Goal: Task Accomplishment & Management: Use online tool/utility

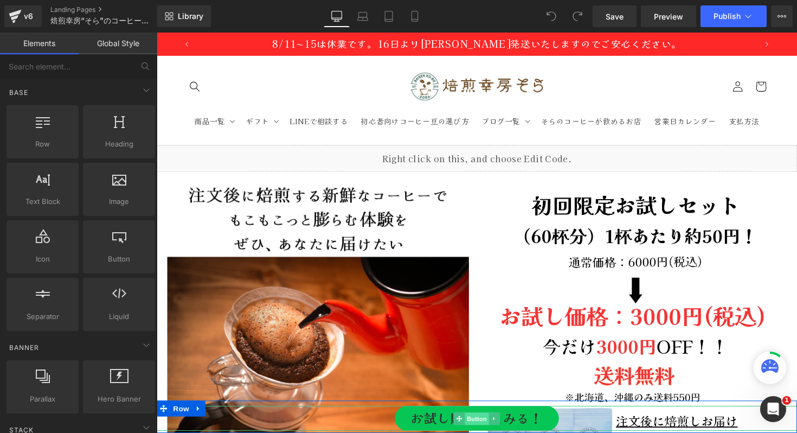
click at [481, 423] on span "Button" at bounding box center [484, 427] width 25 height 13
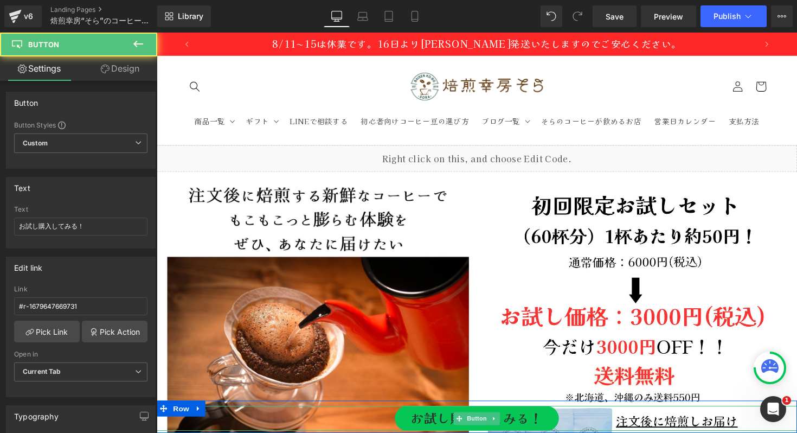
click at [524, 424] on link "お試し購入してみる！" at bounding box center [485, 427] width 168 height 25
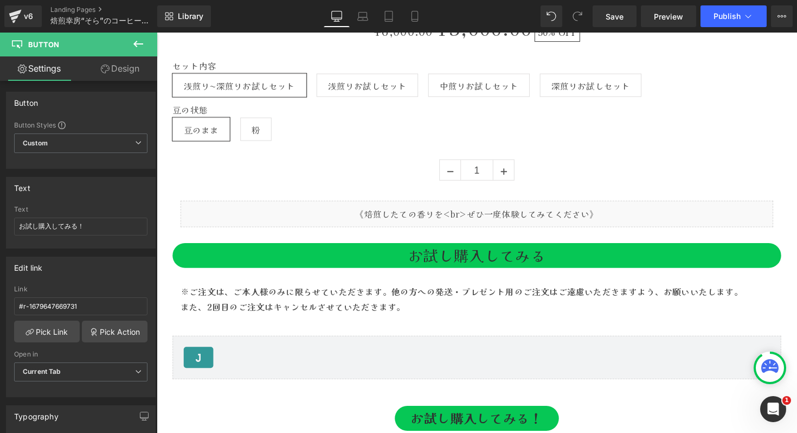
scroll to position [4990, 0]
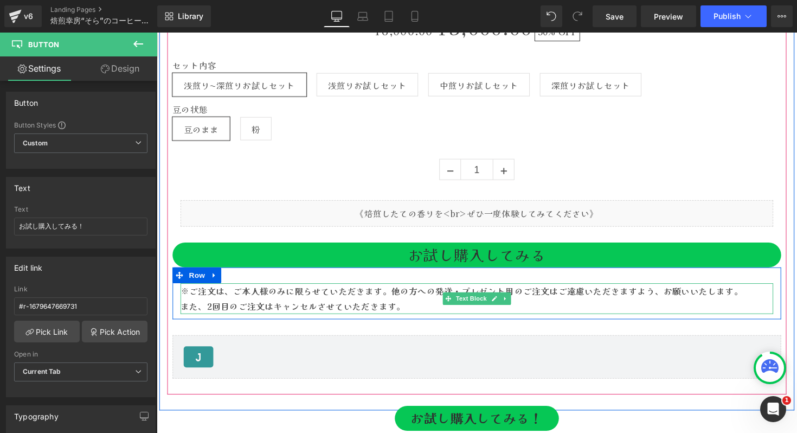
click at [288, 300] on strong "※ご注文は、ご本人様のみに限らせていただきます。他の方への発送・プレゼント用のご注文はご遠慮いただきますよう、お願いいたします。" at bounding box center [469, 296] width 576 height 13
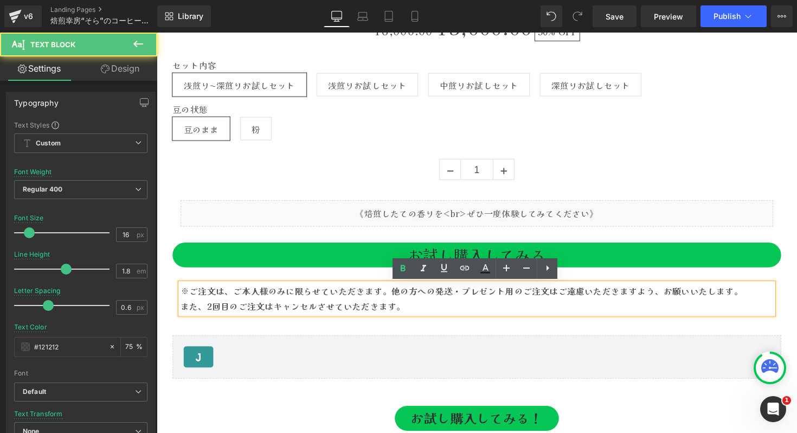
click at [290, 300] on strong "※ご注文は、ご本人様のみに限らせていただきます。他の方への発送・プレゼント用のご注文はご遠慮いただきますよう、お願いいたします。" at bounding box center [469, 296] width 576 height 13
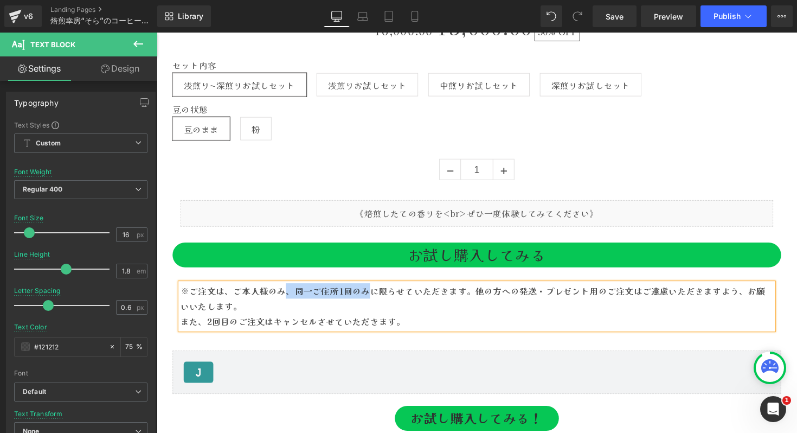
drag, startPoint x: 375, startPoint y: 298, endPoint x: 291, endPoint y: 299, distance: 84.0
click at [291, 299] on strong "※ご注文は、ご本人様のみ、同一ご住所1回のみに限らせていただきます。他の方への発送・プレゼント用のご注文はご遠慮いただきますよう、お願いいたします。" at bounding box center [480, 304] width 599 height 29
drag, startPoint x: 480, startPoint y: 298, endPoint x: 191, endPoint y: 298, distance: 289.5
click at [191, 298] on strong "※ご注文は、ご本人様のみ、同一ご住所1回のみに限らせていただきます。他の方への発送・プレゼント用のご注文はご遠慮いただきますよう、お願いいたします。" at bounding box center [480, 304] width 599 height 29
copy strong "ご注文は、ご本人様のみ、同一ご住所1回のみに限らせていただきます。"
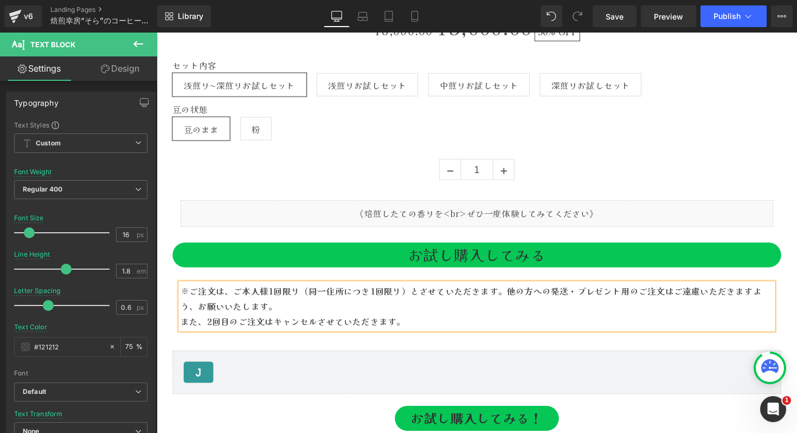
click at [413, 327] on p "また、2回目のご注文はキャンセルさせていただきます。" at bounding box center [484, 328] width 607 height 16
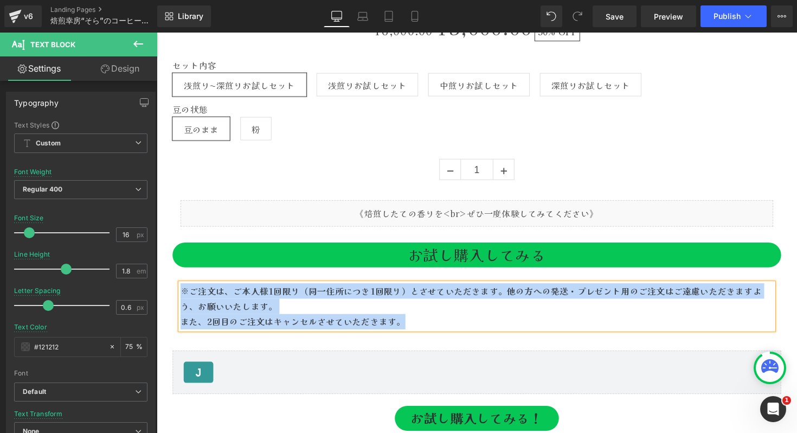
copy div "※ご注文は、ご本人様1回限り（同一住所につき1回限り）とさせていただきます。他の方への発送・プレゼント用のご注文はご遠慮いただきますよう、お願いいたします。 …"
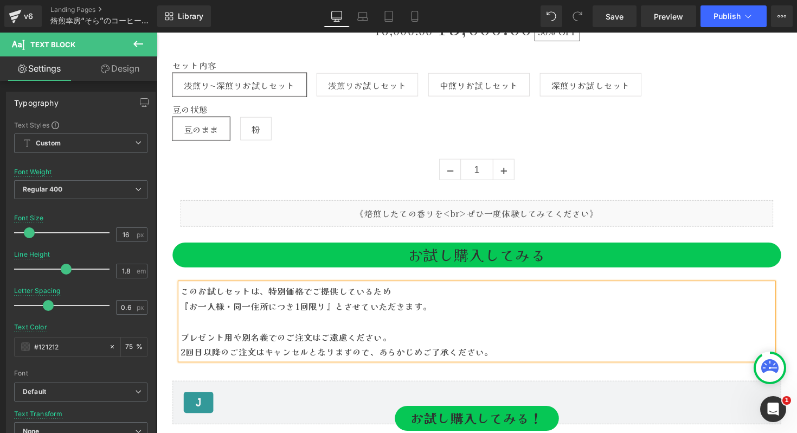
click at [339, 300] on b "このお試しセットは、特別価格でご提供しているため" at bounding box center [289, 296] width 216 height 13
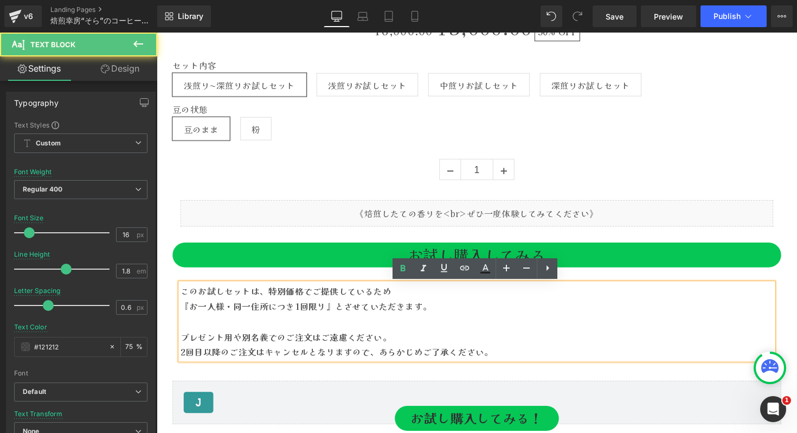
click at [342, 149] on div "豆の状態 豆のまま 粉" at bounding box center [485, 128] width 624 height 45
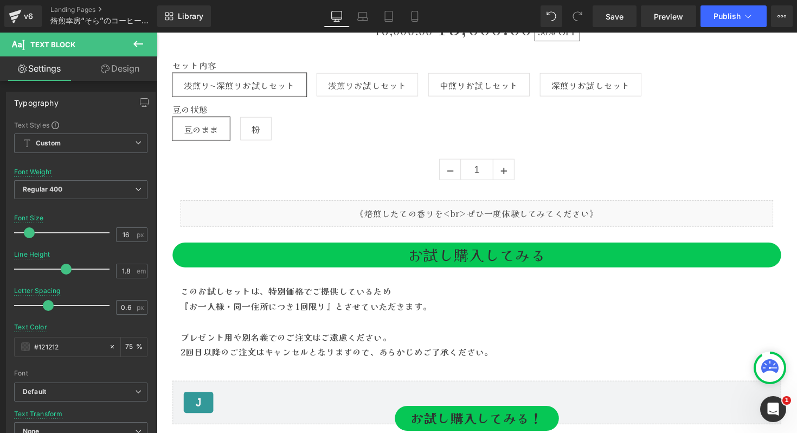
click at [142, 44] on icon at bounding box center [138, 43] width 13 height 13
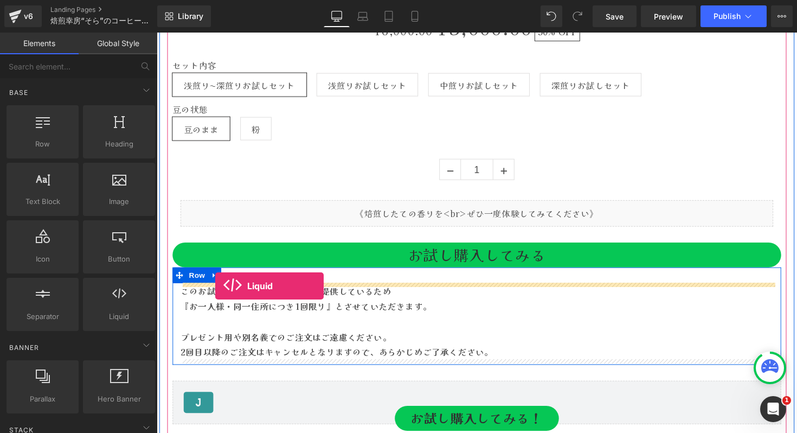
drag, startPoint x: 271, startPoint y: 340, endPoint x: 217, endPoint y: 292, distance: 72.6
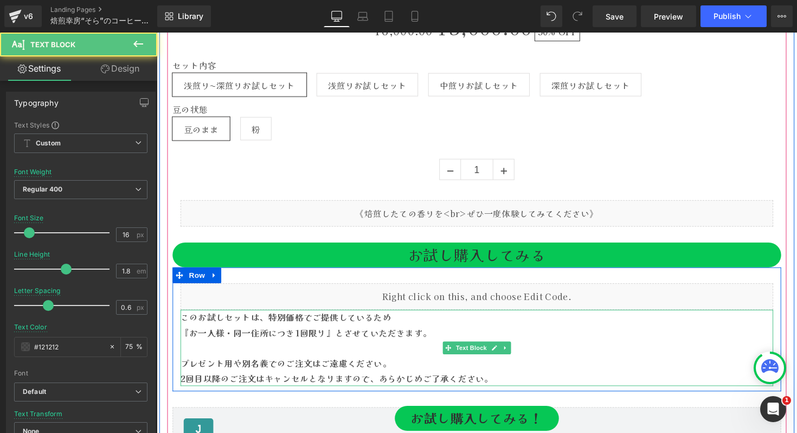
click at [322, 349] on p at bounding box center [484, 356] width 607 height 16
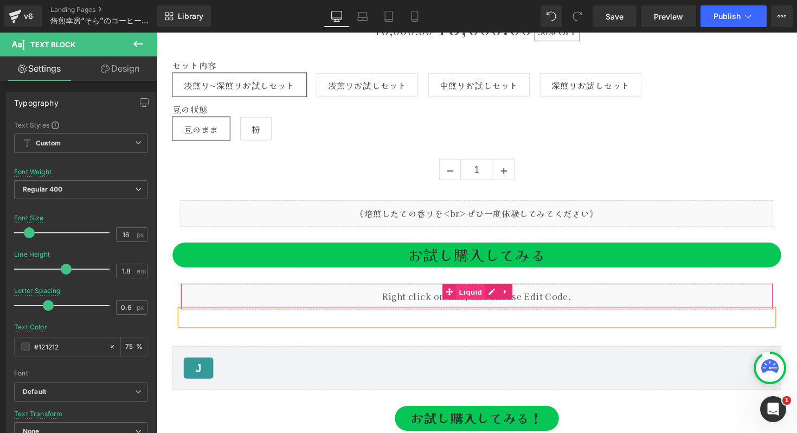
click at [474, 296] on span "Liquid" at bounding box center [478, 298] width 29 height 16
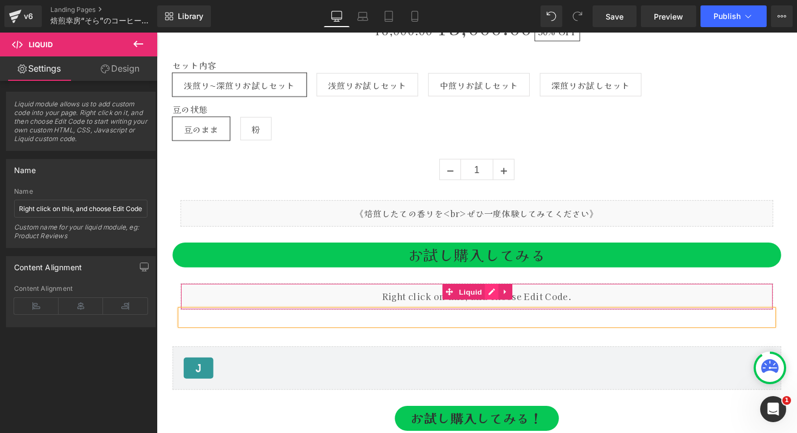
click at [499, 298] on div "Liquid" at bounding box center [484, 302] width 607 height 27
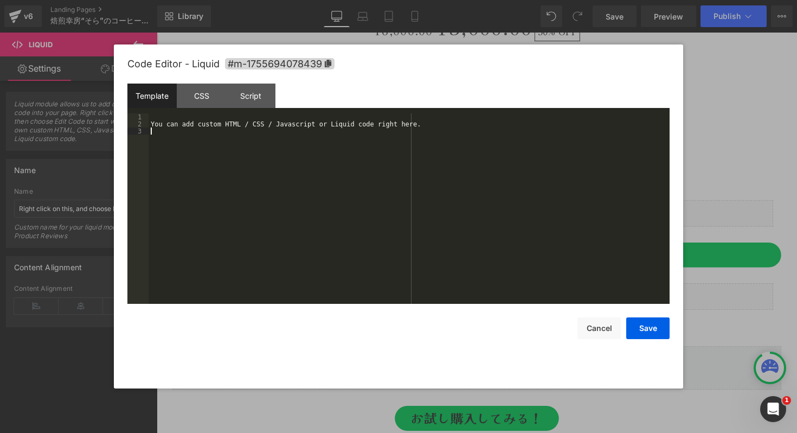
click at [323, 183] on div "You can add custom HTML / CSS / Javascript or Liquid code right here." at bounding box center [409, 215] width 521 height 204
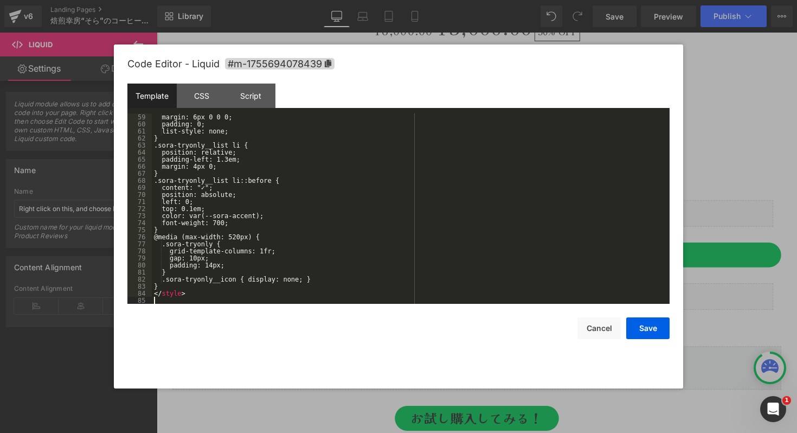
scroll to position [409, 0]
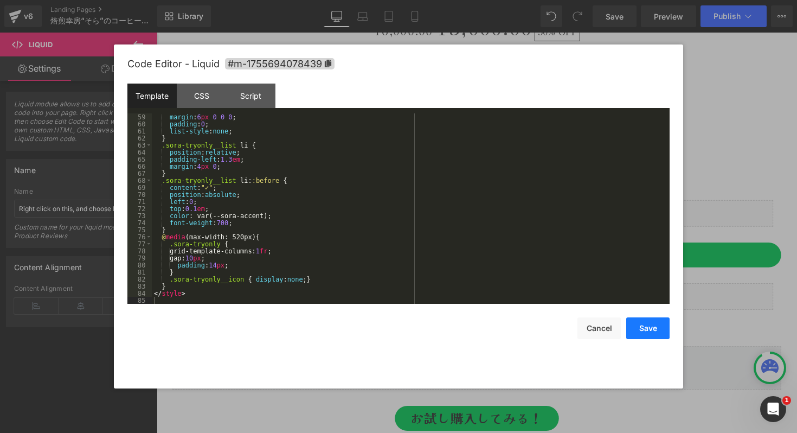
click at [657, 330] on button "Save" at bounding box center [647, 328] width 43 height 22
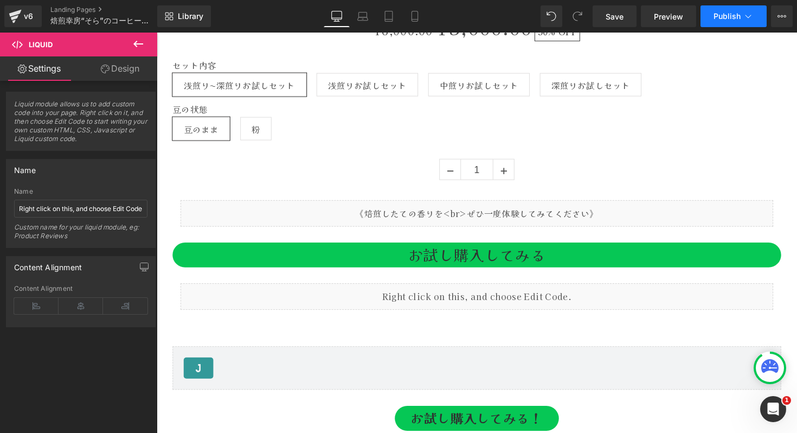
click at [729, 15] on span "Publish" at bounding box center [727, 16] width 27 height 9
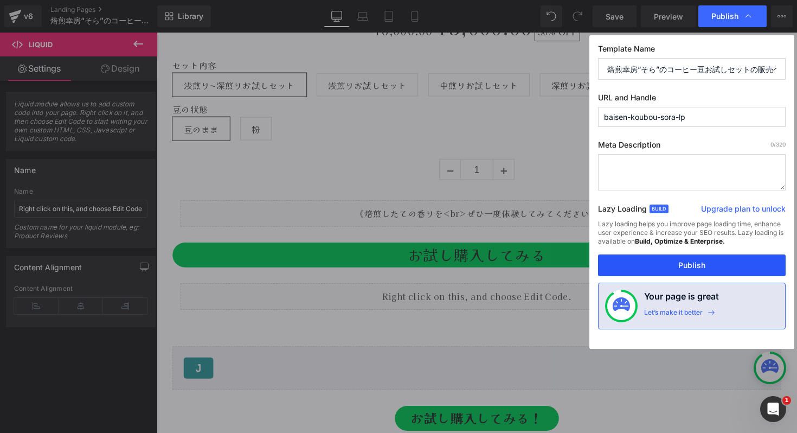
click at [688, 263] on button "Publish" at bounding box center [692, 265] width 188 height 22
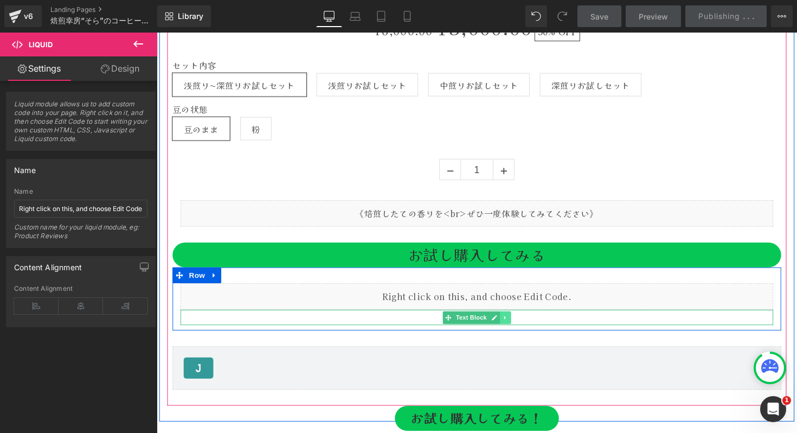
click at [513, 323] on icon at bounding box center [514, 324] width 6 height 7
click at [519, 326] on icon at bounding box center [520, 324] width 6 height 6
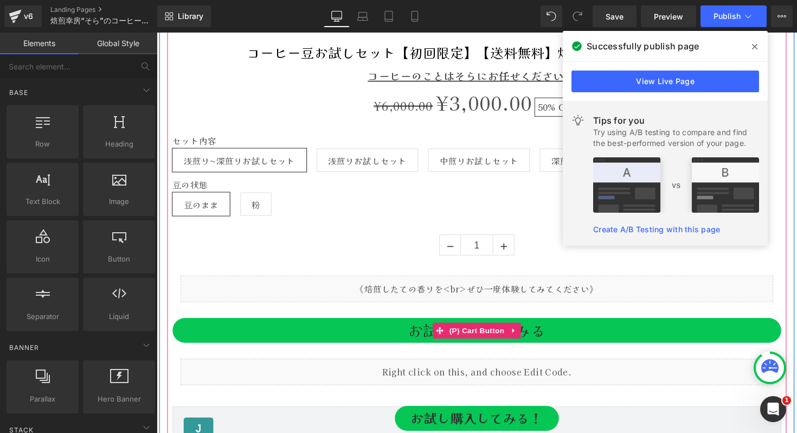
scroll to position [4865, 0]
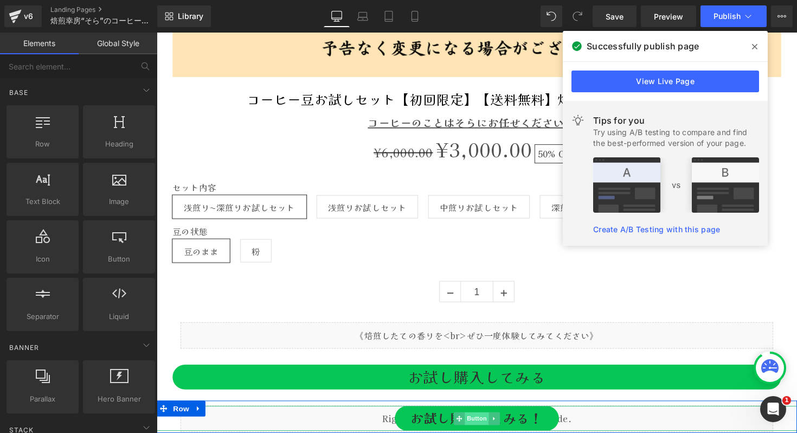
click at [485, 427] on span "Button" at bounding box center [484, 427] width 25 height 13
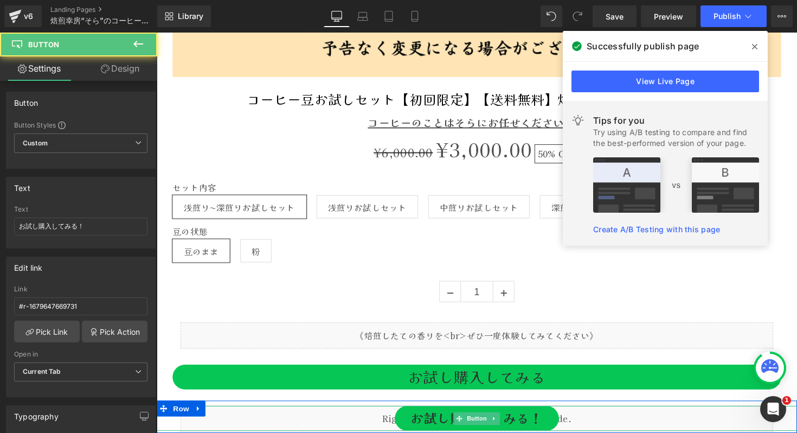
click at [538, 427] on link "お試し購入してみる！" at bounding box center [485, 427] width 168 height 25
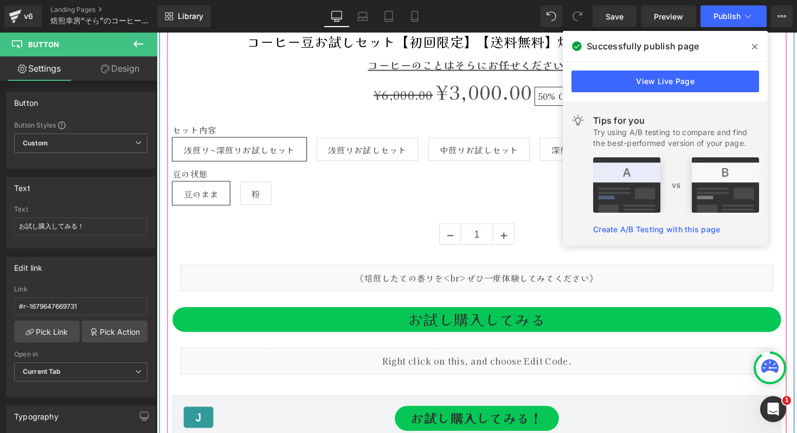
scroll to position [4935, 0]
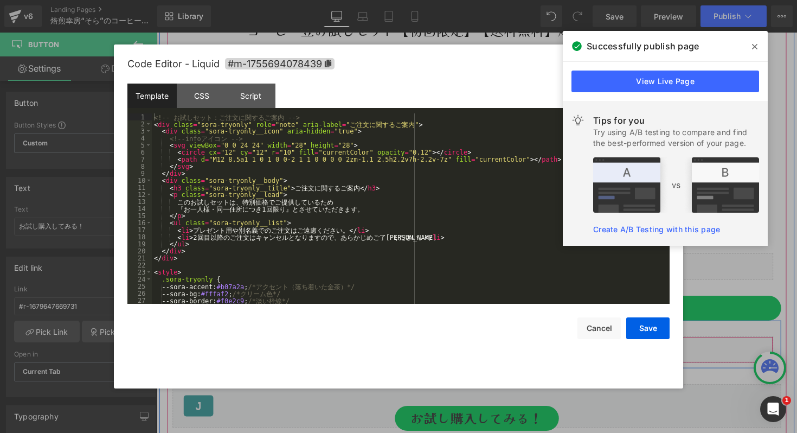
click at [503, 350] on div "Liquid" at bounding box center [484, 357] width 607 height 27
click at [314, 215] on div "<!-- お 試 し セ ッ ト ： ご 注 文 に 関 す る ご 案 内 --> < div class = "sora-tryonly" role = …" at bounding box center [408, 215] width 513 height 204
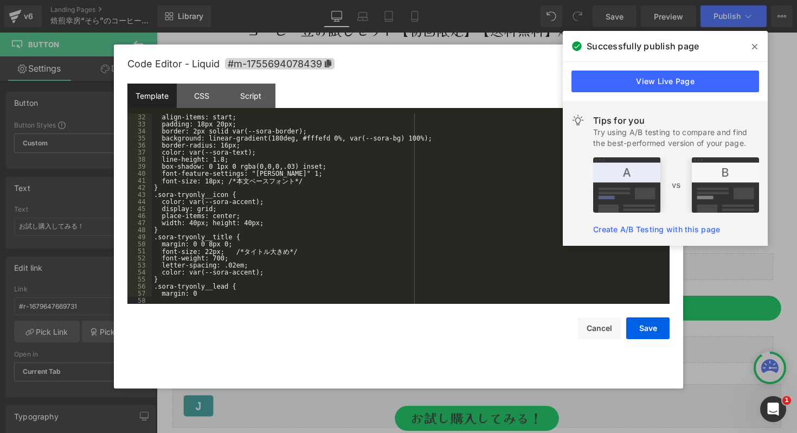
scroll to position [0, 0]
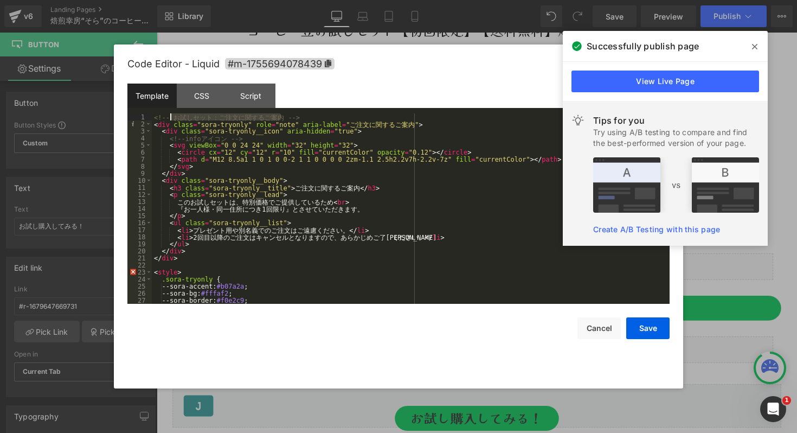
drag, startPoint x: 280, startPoint y: 118, endPoint x: 172, endPoint y: 119, distance: 107.9
click at [172, 119] on div "<!-- お 試 し セ ッ ト ： ご 注 文 に 関 す る ご 案 内 --> < div class = "sora-tryonly" role = …" at bounding box center [408, 215] width 513 height 204
click at [75, 199] on div at bounding box center [398, 216] width 797 height 433
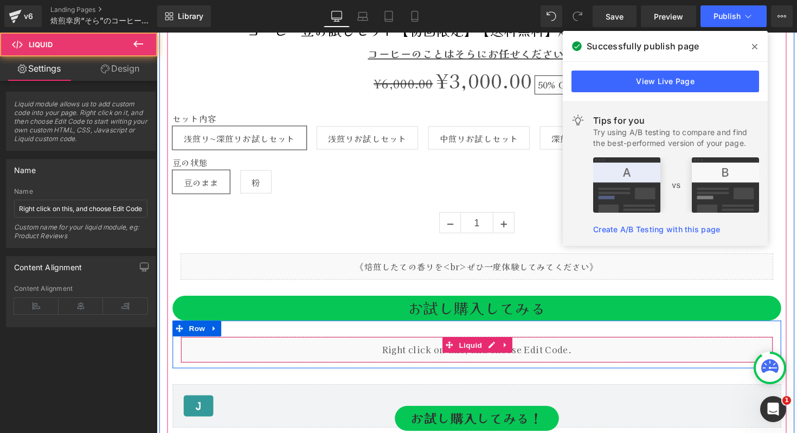
click at [410, 363] on div "Liquid" at bounding box center [484, 357] width 607 height 27
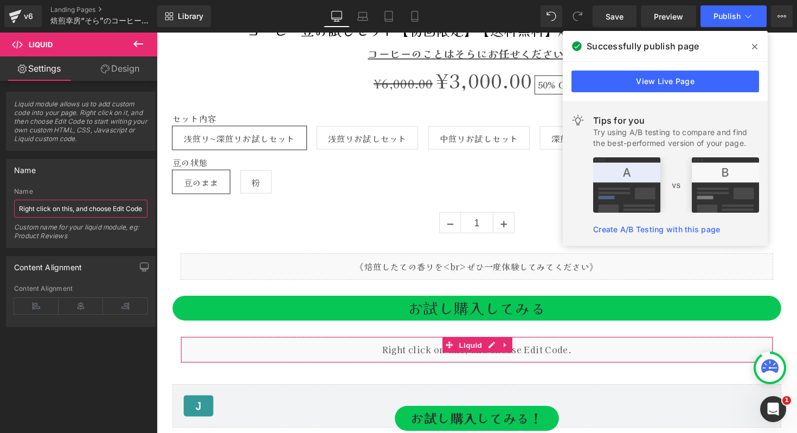
click at [74, 209] on input "Right click on this, and choose Edit Code." at bounding box center [80, 209] width 133 height 18
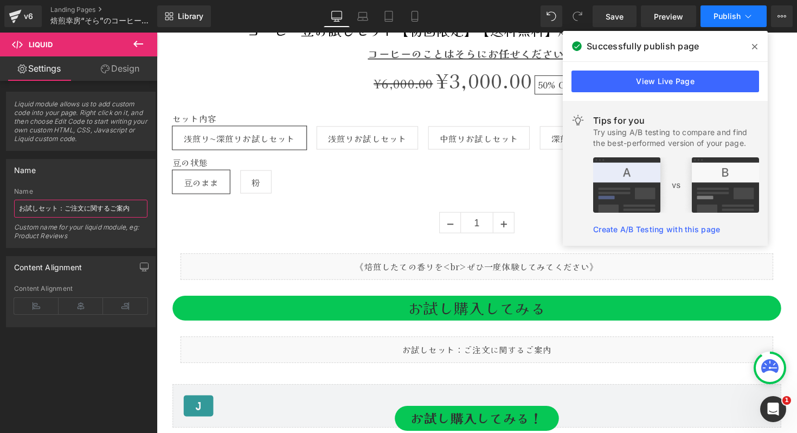
type input "お試しセット：ご注文に関するご案内"
click at [728, 13] on span "Publish" at bounding box center [727, 16] width 27 height 9
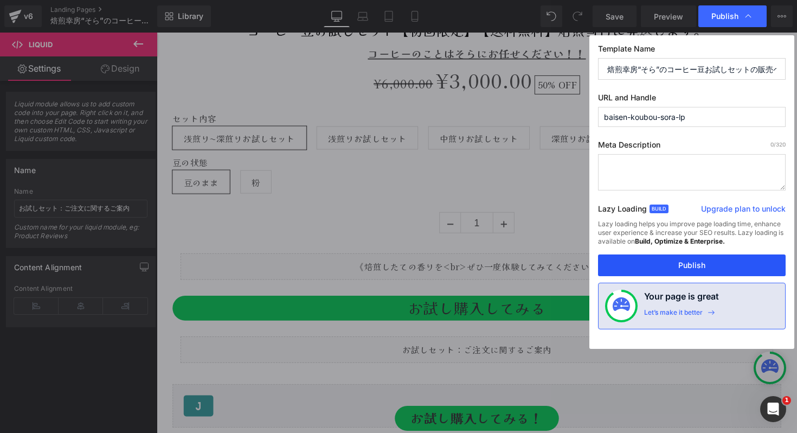
click at [689, 265] on button "Publish" at bounding box center [692, 265] width 188 height 22
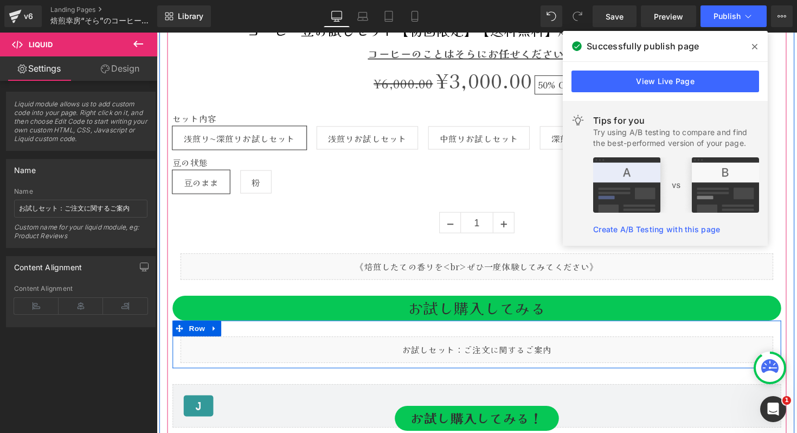
click at [499, 356] on div "Liquid" at bounding box center [484, 357] width 607 height 27
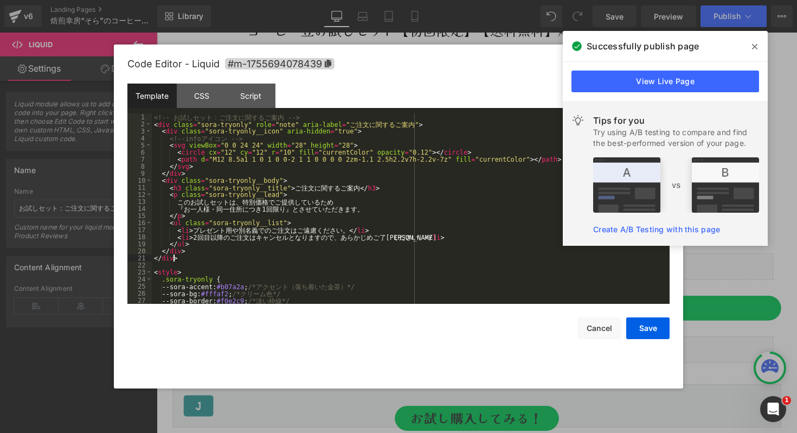
click at [321, 258] on div "<!-- お 試 し セ ッ ト ： ご 注 文 に 関 す る ご 案 内 --> < div class = "sora-tryonly" role = …" at bounding box center [408, 215] width 513 height 204
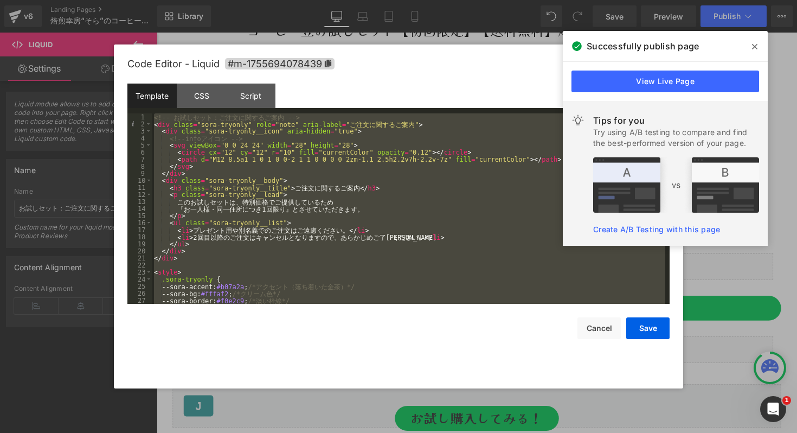
scroll to position [127, 0]
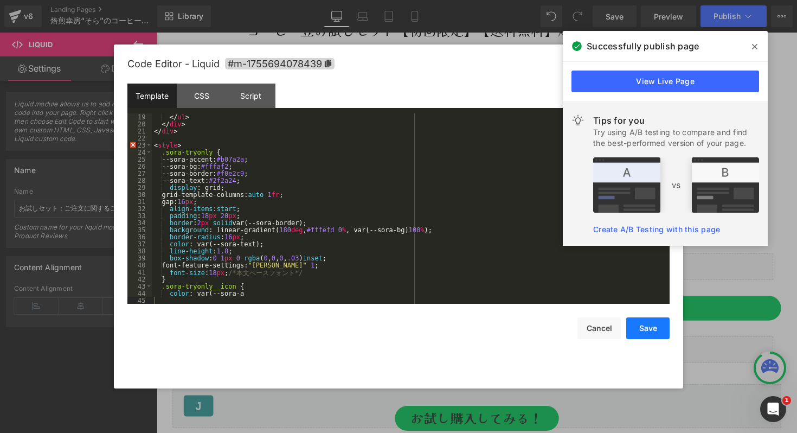
click at [658, 323] on button "Save" at bounding box center [647, 328] width 43 height 22
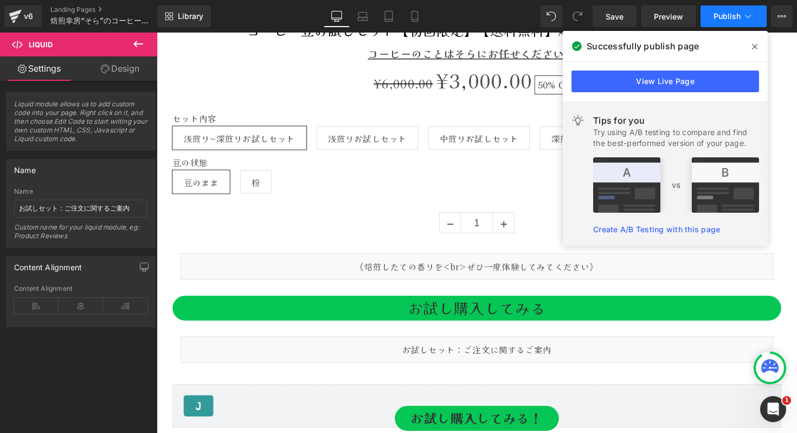
click at [722, 14] on span "Publish" at bounding box center [727, 16] width 27 height 9
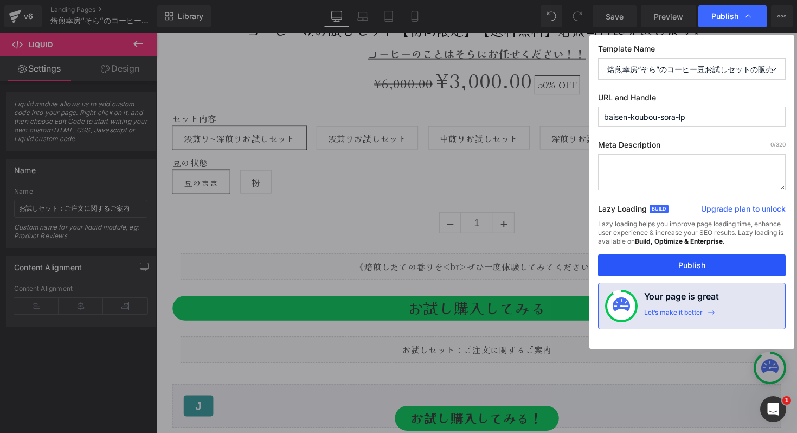
click at [698, 263] on button "Publish" at bounding box center [692, 265] width 188 height 22
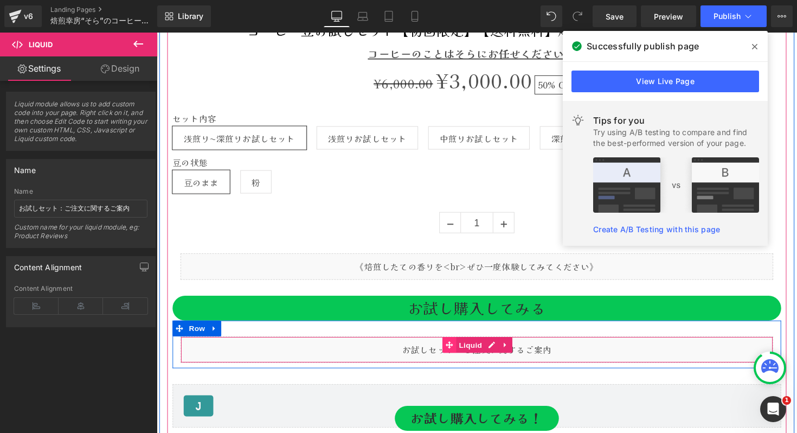
click at [455, 356] on icon at bounding box center [457, 353] width 8 height 8
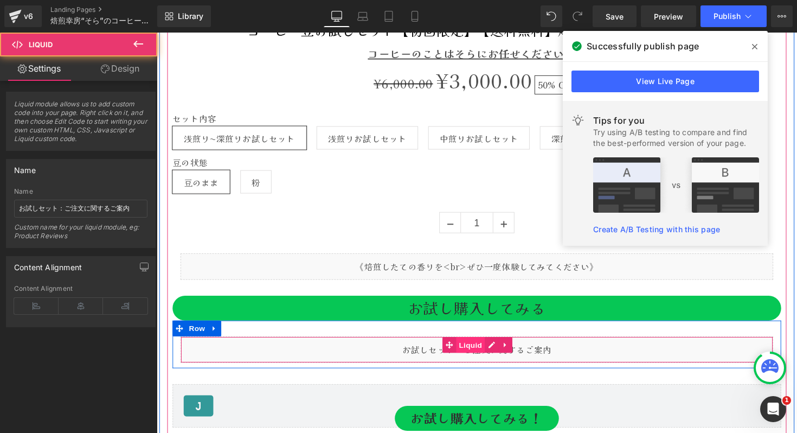
click at [483, 355] on span "Liquid" at bounding box center [478, 352] width 29 height 16
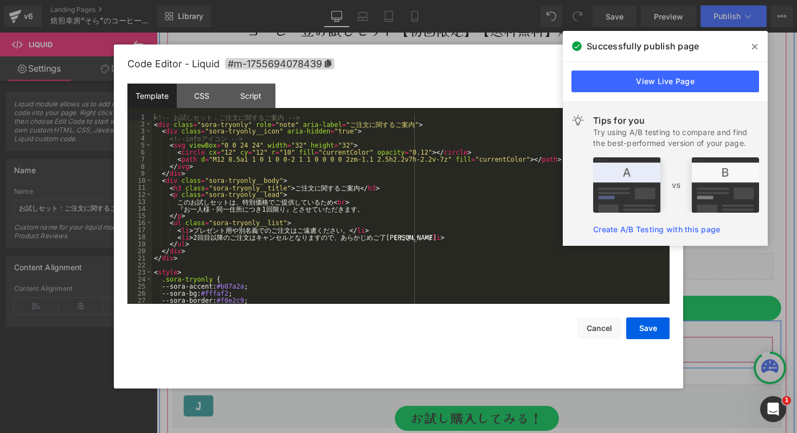
click at [493, 352] on div "Liquid" at bounding box center [484, 357] width 607 height 27
click at [332, 204] on div "<!-- お 試 し セ ッ ト ： ご 注 文 に 関 す る ご 案 内 --> < div class = "sora-tryonly" role = …" at bounding box center [408, 215] width 513 height 204
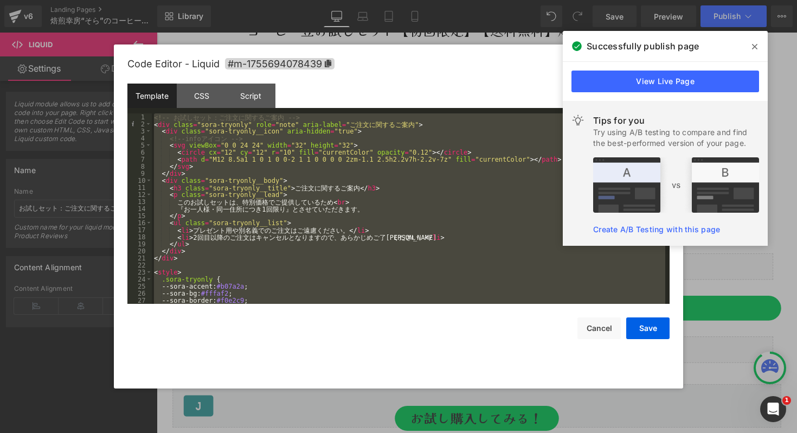
scroll to position [465, 0]
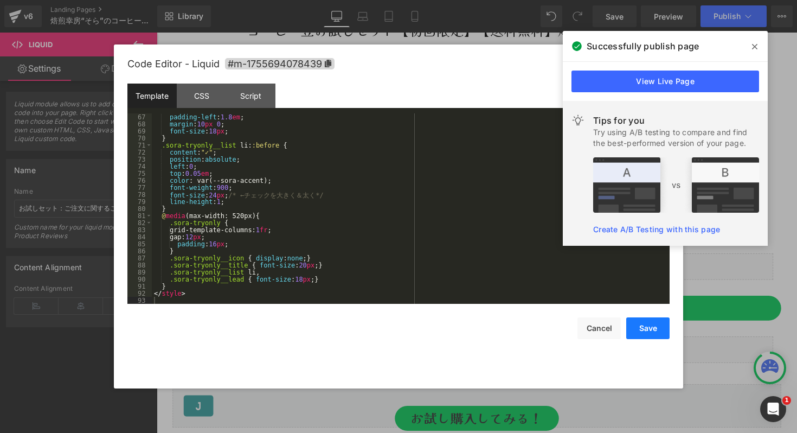
click at [648, 327] on button "Save" at bounding box center [647, 328] width 43 height 22
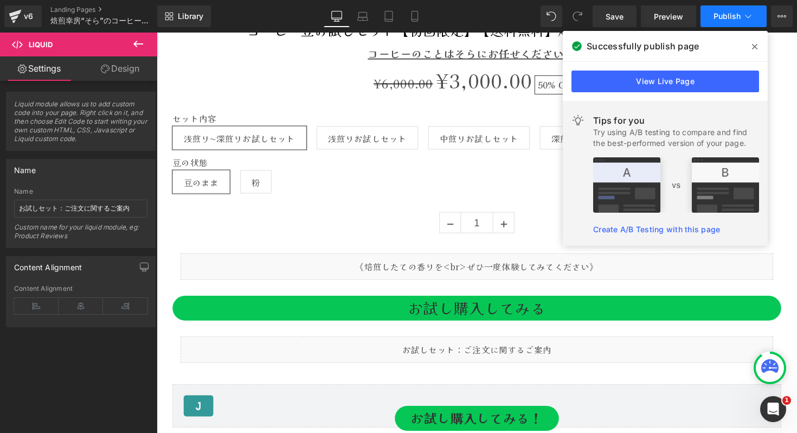
click at [721, 18] on span "Publish" at bounding box center [727, 16] width 27 height 9
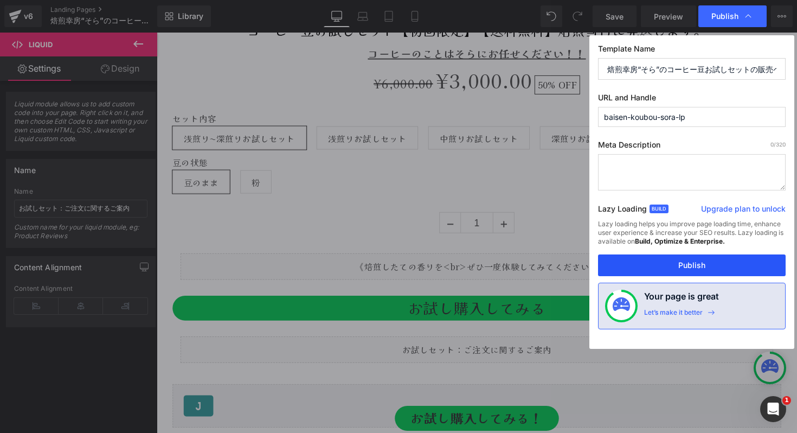
click at [701, 259] on button "Publish" at bounding box center [692, 265] width 188 height 22
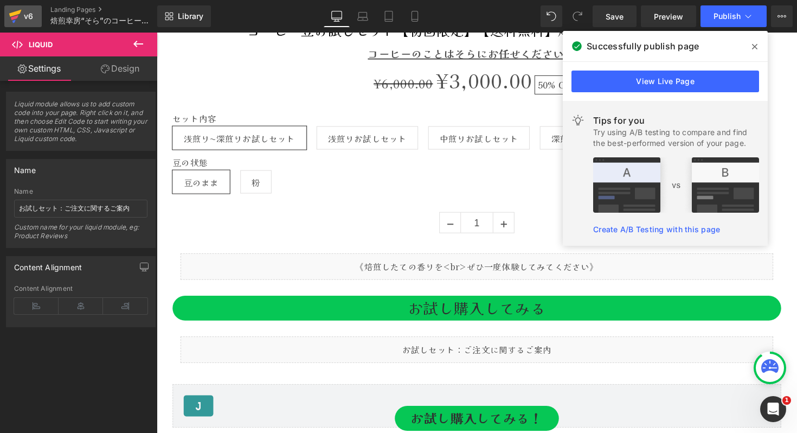
click at [20, 22] on icon at bounding box center [15, 16] width 13 height 27
